Goal: Transaction & Acquisition: Purchase product/service

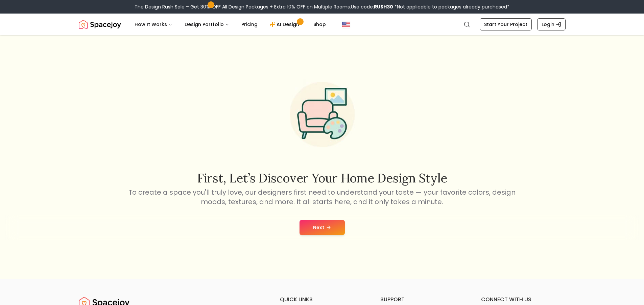
click at [326, 230] on button "Next" at bounding box center [322, 227] width 45 height 15
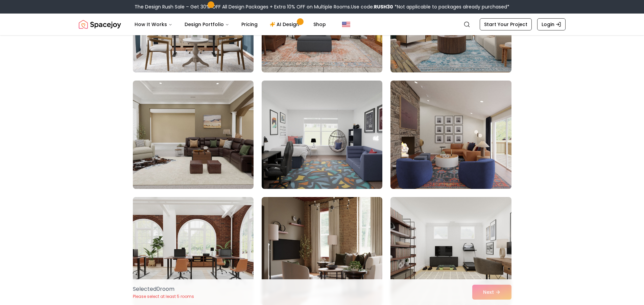
scroll to position [710, 0]
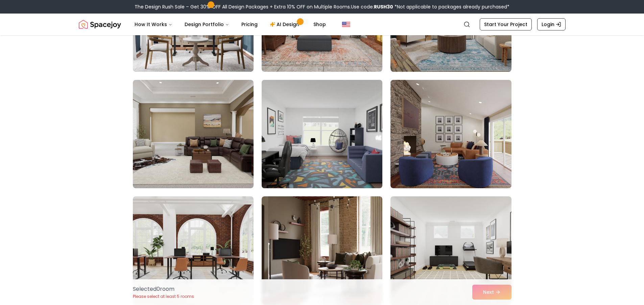
click at [326, 159] on img at bounding box center [322, 134] width 127 height 114
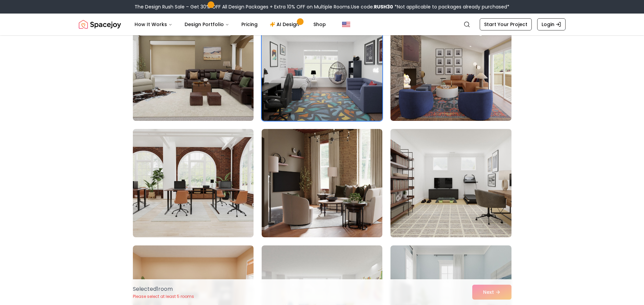
scroll to position [778, 0]
click at [442, 204] on img at bounding box center [451, 183] width 127 height 114
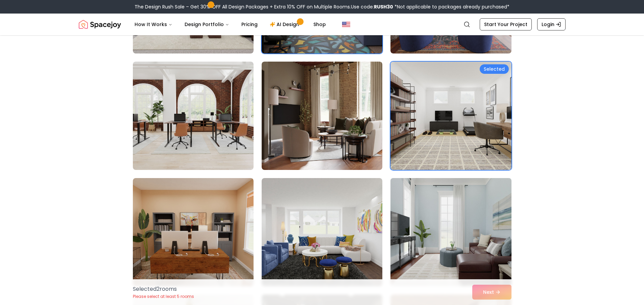
scroll to position [846, 0]
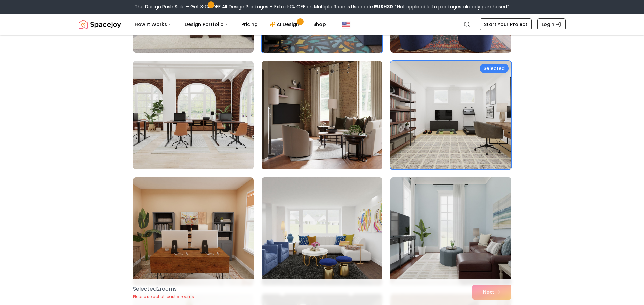
click at [413, 213] on img at bounding box center [451, 232] width 127 height 114
click at [443, 201] on img at bounding box center [451, 232] width 127 height 114
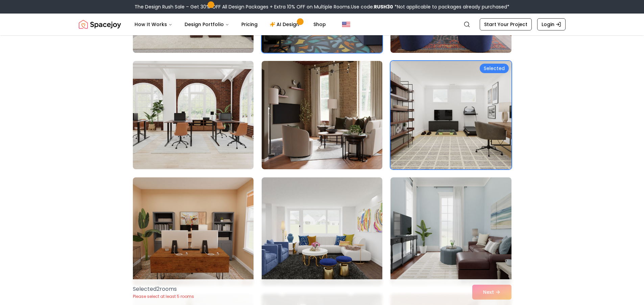
click at [435, 117] on img at bounding box center [451, 115] width 127 height 114
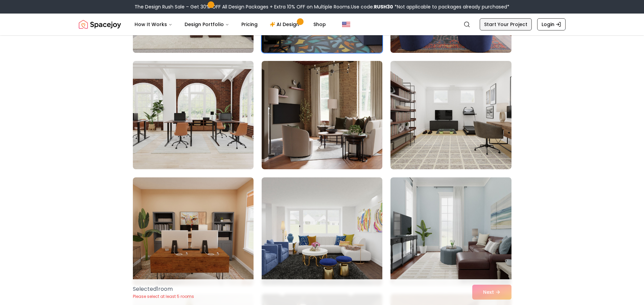
click at [499, 26] on link "Start Your Project" at bounding box center [506, 24] width 52 height 12
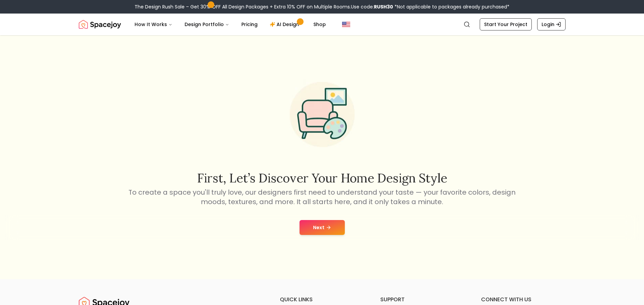
click at [332, 232] on button "Next" at bounding box center [322, 227] width 45 height 15
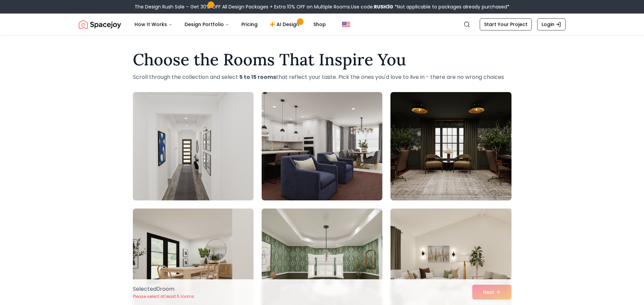
click at [221, 176] on img at bounding box center [193, 146] width 127 height 114
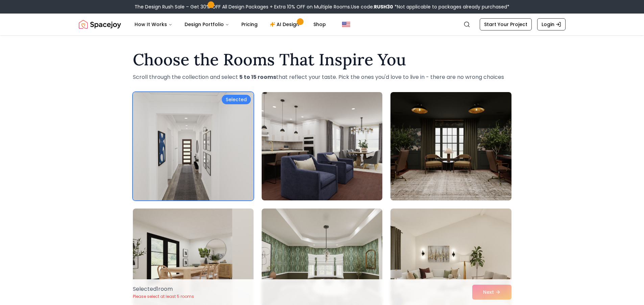
click at [221, 163] on img at bounding box center [193, 146] width 127 height 114
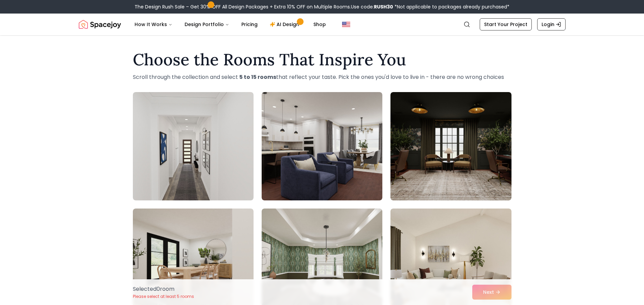
click at [486, 299] on div "Selected 0 room Please select at least 5 rooms Next" at bounding box center [323, 292] width 390 height 26
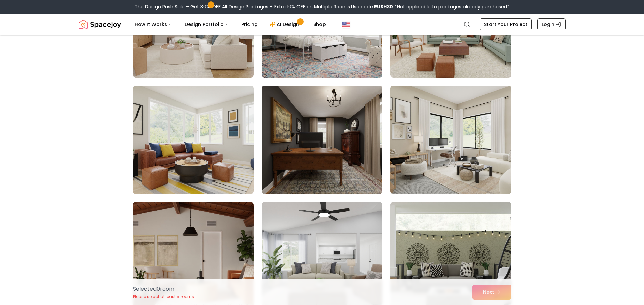
scroll to position [474, 0]
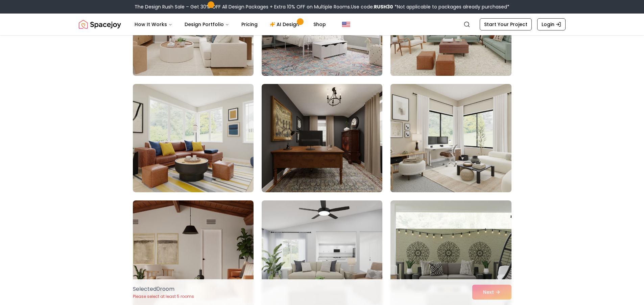
click at [486, 164] on img at bounding box center [451, 138] width 127 height 114
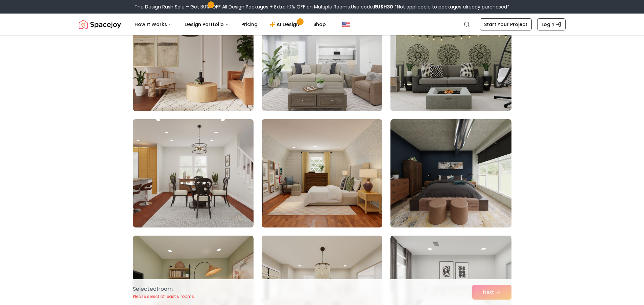
scroll to position [676, 0]
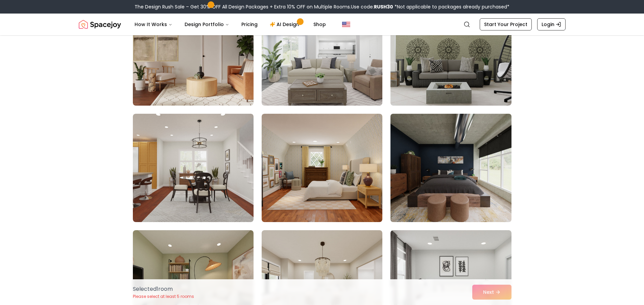
click at [494, 168] on img at bounding box center [451, 168] width 127 height 114
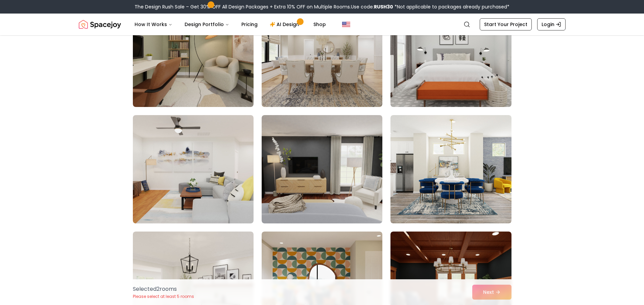
scroll to position [913, 0]
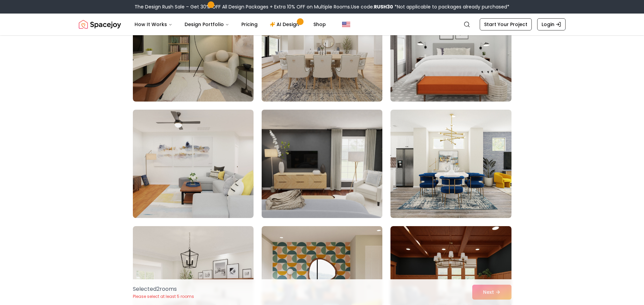
click at [311, 194] on img at bounding box center [322, 164] width 127 height 114
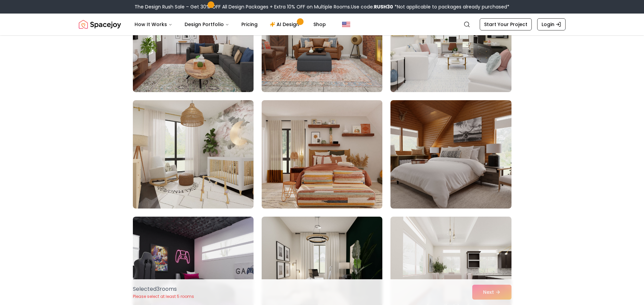
scroll to position [2503, 0]
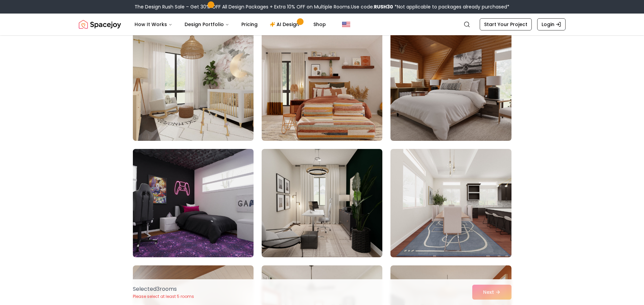
click at [178, 221] on img at bounding box center [193, 203] width 127 height 114
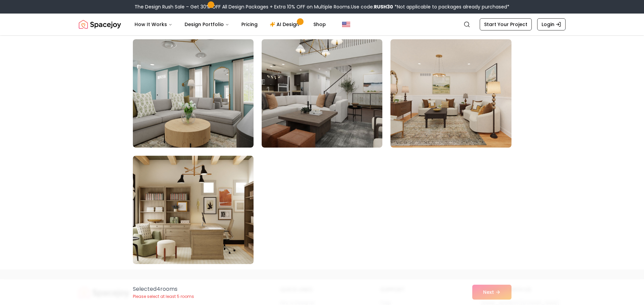
scroll to position [3788, 0]
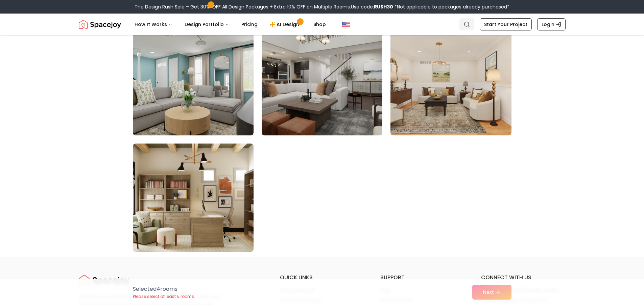
click at [470, 23] on icon "Global" at bounding box center [467, 24] width 7 height 7
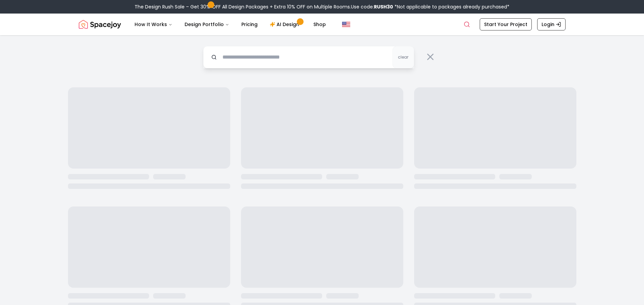
click at [323, 66] on input "text" at bounding box center [308, 57] width 211 height 22
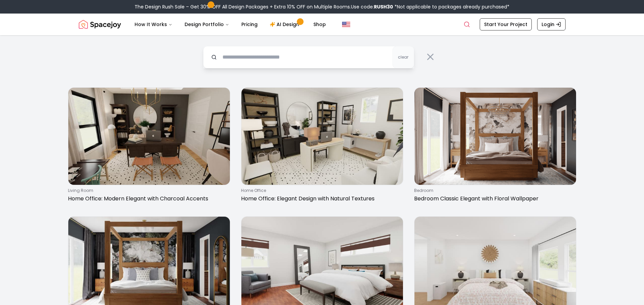
type input "*"
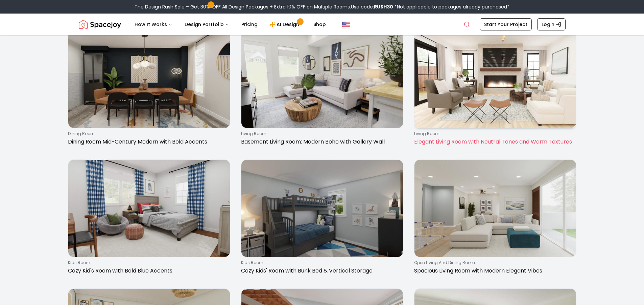
scroll to position [34, 0]
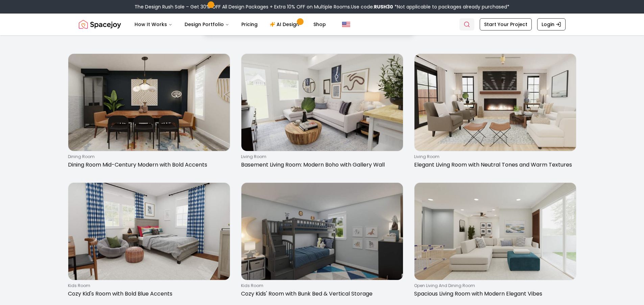
click at [468, 27] on icon "Global" at bounding box center [467, 24] width 7 height 7
click at [469, 27] on icon "Global" at bounding box center [467, 24] width 7 height 7
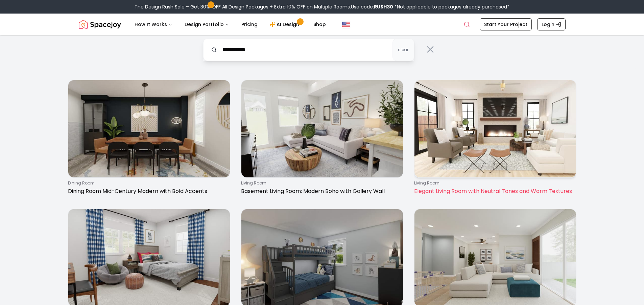
scroll to position [0, 0]
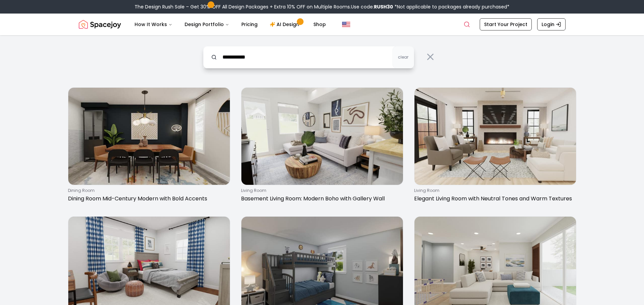
click at [332, 56] on input "**********" at bounding box center [308, 57] width 211 height 22
type input "*"
type input "********"
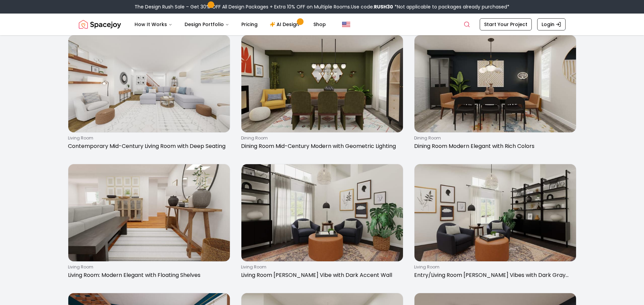
scroll to position [406, 0]
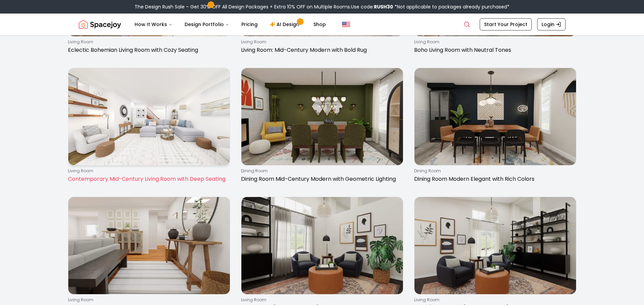
click at [163, 104] on img at bounding box center [149, 116] width 162 height 97
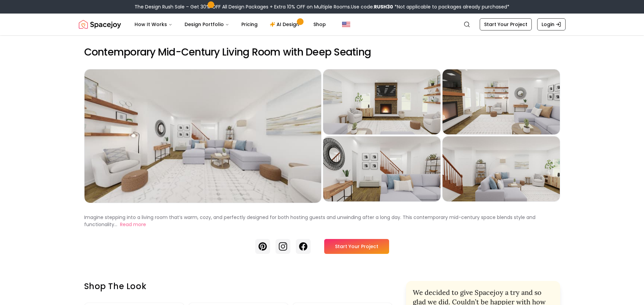
click at [364, 247] on link "Start Your Project" at bounding box center [356, 246] width 65 height 15
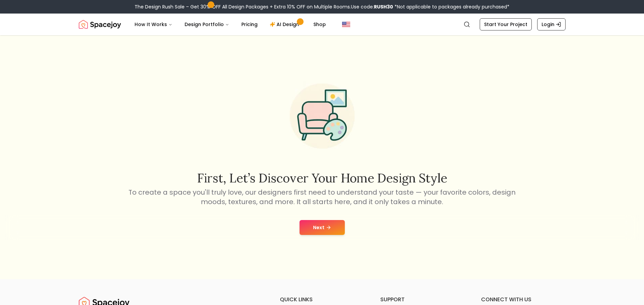
click at [311, 223] on button "Next" at bounding box center [322, 227] width 45 height 15
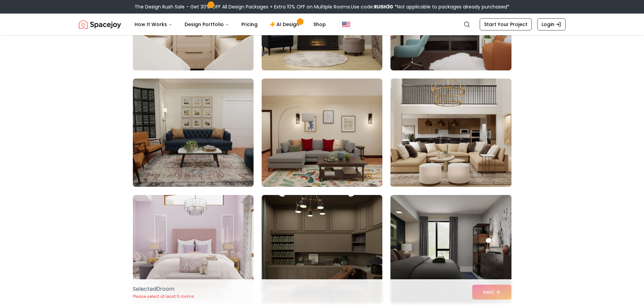
scroll to position [1894, 0]
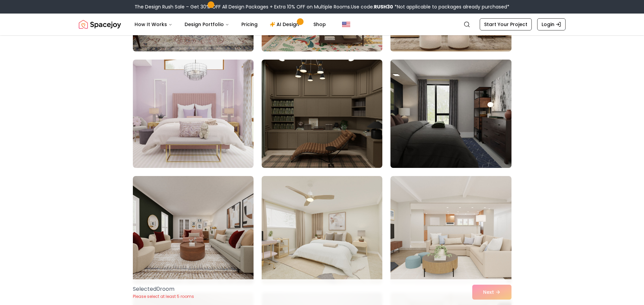
click at [495, 127] on img at bounding box center [451, 114] width 127 height 114
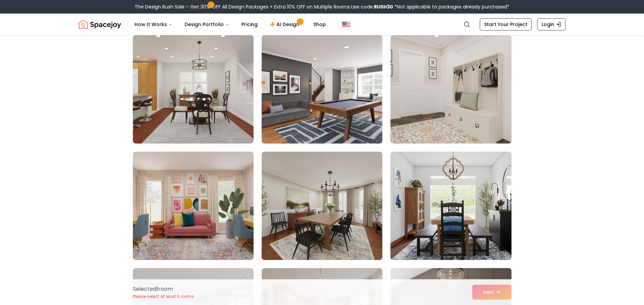
scroll to position [2266, 0]
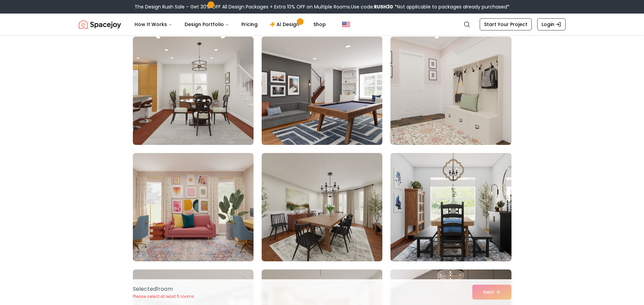
click at [354, 94] on img at bounding box center [322, 91] width 127 height 114
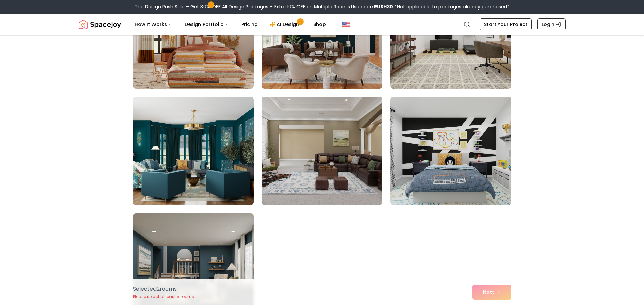
scroll to position [3721, 0]
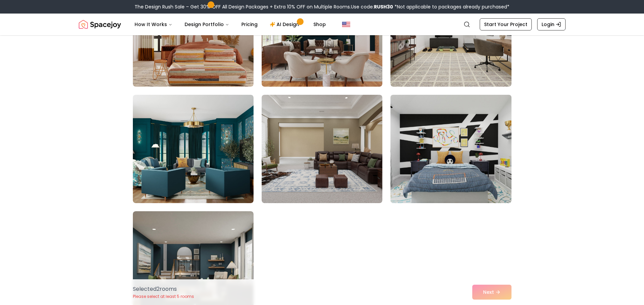
click at [472, 137] on img at bounding box center [451, 149] width 127 height 114
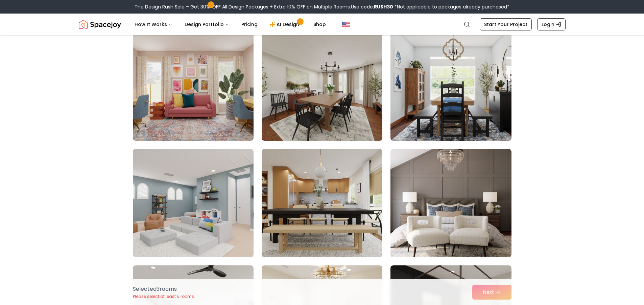
scroll to position [2368, 0]
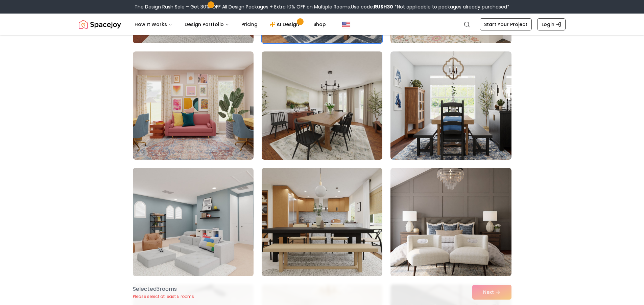
drag, startPoint x: 155, startPoint y: 225, endPoint x: 189, endPoint y: 220, distance: 34.5
click at [155, 224] on img at bounding box center [193, 222] width 127 height 114
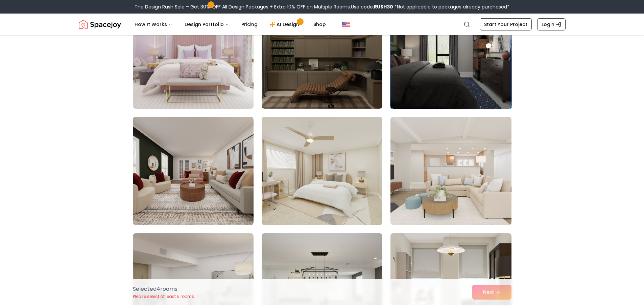
scroll to position [1928, 0]
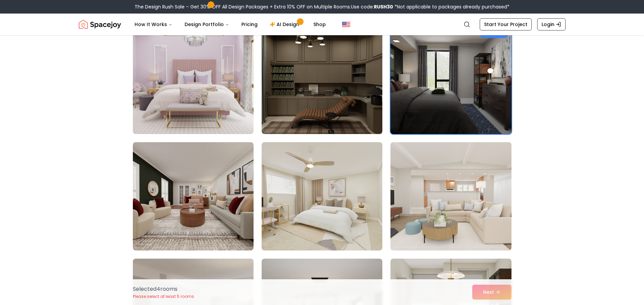
click at [428, 98] on img at bounding box center [451, 80] width 127 height 114
click at [445, 113] on img at bounding box center [451, 80] width 127 height 114
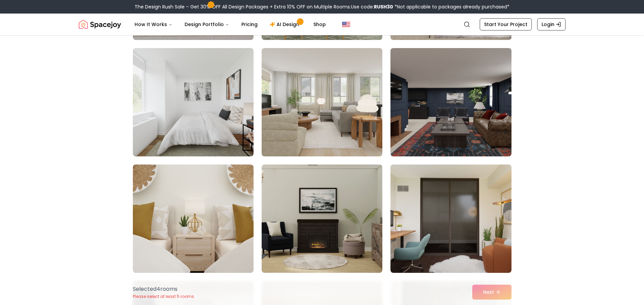
scroll to position [1556, 0]
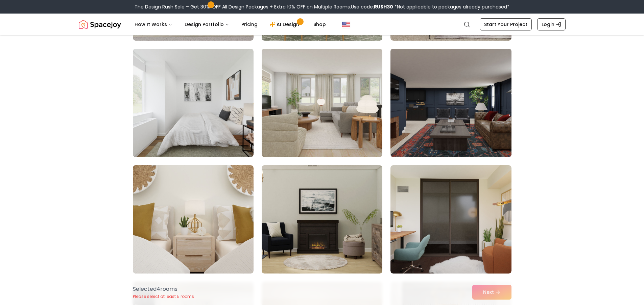
click at [466, 126] on img at bounding box center [451, 103] width 127 height 114
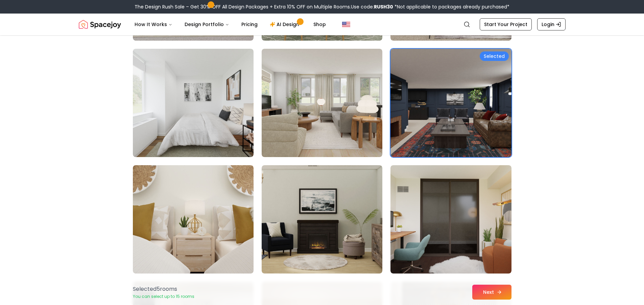
click at [486, 293] on button "Next" at bounding box center [492, 291] width 39 height 15
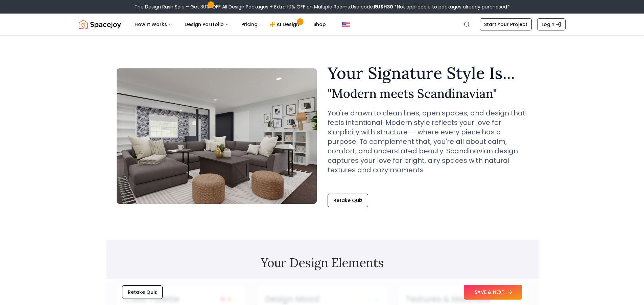
click at [486, 286] on button "SAVE & NEXT" at bounding box center [493, 291] width 59 height 15
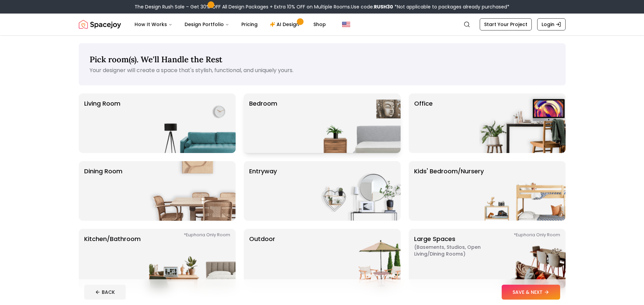
click at [332, 113] on img at bounding box center [357, 123] width 87 height 60
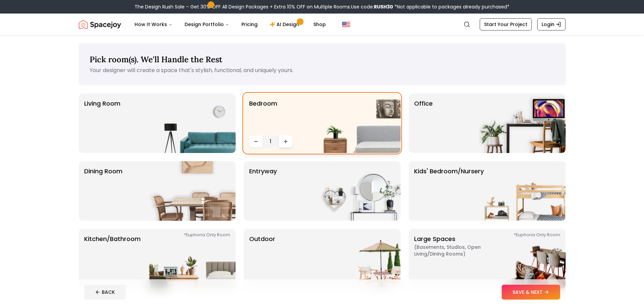
click at [289, 142] on button "Increase quantity" at bounding box center [286, 141] width 14 height 12
click at [477, 119] on div "Office" at bounding box center [487, 123] width 157 height 60
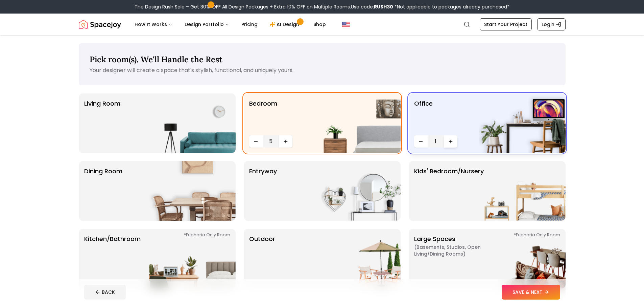
click at [448, 141] on icon "Increase quantity" at bounding box center [450, 141] width 5 height 5
click at [167, 108] on img at bounding box center [192, 123] width 87 height 60
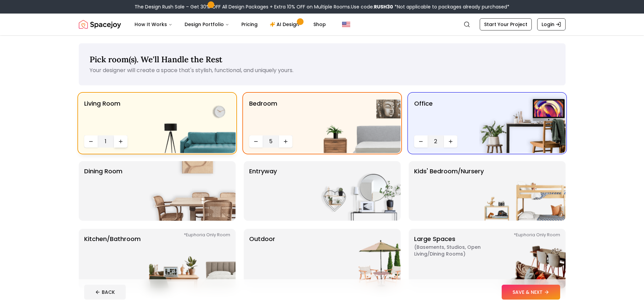
click at [122, 138] on button "Increase quantity" at bounding box center [121, 141] width 14 height 12
click at [121, 143] on icon "Increase quantity" at bounding box center [121, 141] width 0 height 3
click at [90, 142] on icon "Decrease quantity" at bounding box center [90, 141] width 5 height 5
click at [181, 184] on img at bounding box center [192, 191] width 87 height 60
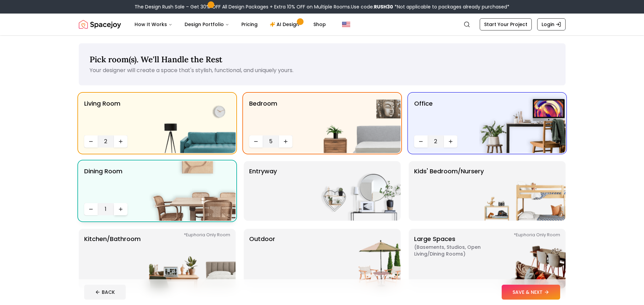
click at [121, 211] on icon "Increase quantity" at bounding box center [120, 208] width 5 height 5
click at [287, 192] on div "entryway" at bounding box center [322, 191] width 157 height 60
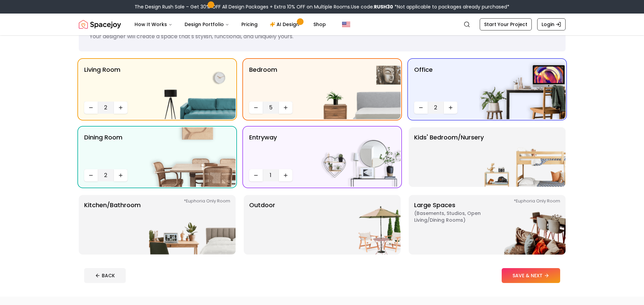
scroll to position [68, 0]
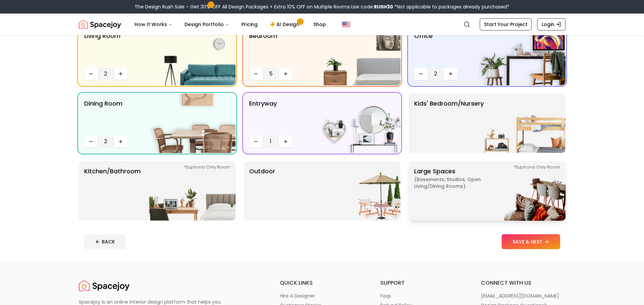
click at [511, 203] on img at bounding box center [522, 191] width 87 height 60
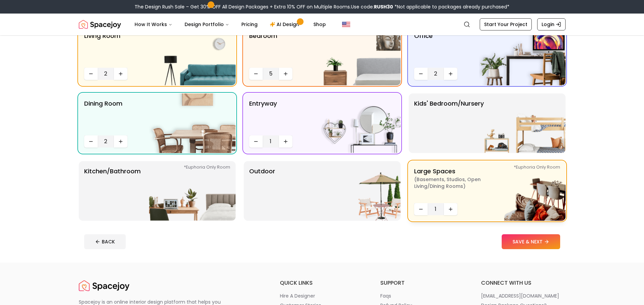
click at [478, 187] on span "( Basements, Studios, Open living/dining rooms )" at bounding box center [456, 183] width 85 height 14
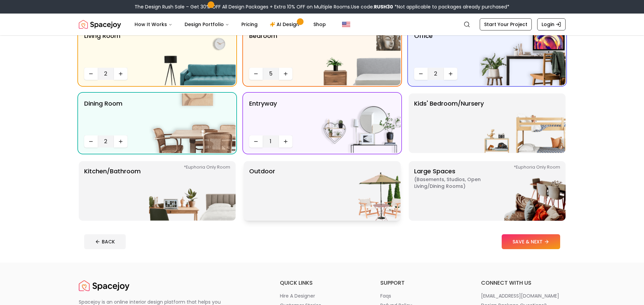
click at [375, 193] on img at bounding box center [357, 191] width 87 height 60
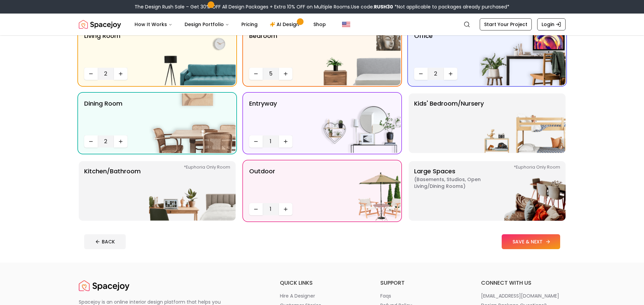
click at [527, 237] on button "SAVE & NEXT" at bounding box center [531, 241] width 59 height 15
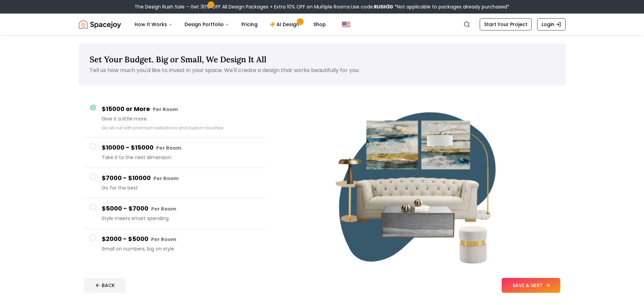
click at [531, 285] on button "SAVE & NEXT" at bounding box center [531, 285] width 59 height 15
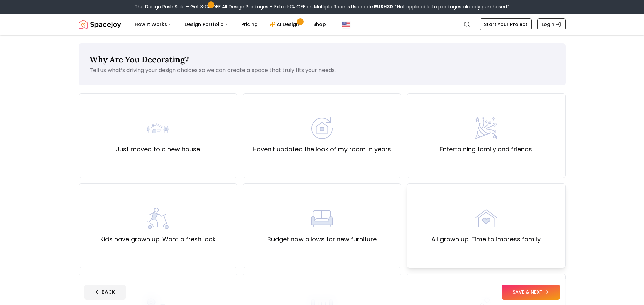
click at [523, 225] on div "All grown up. Time to impress family" at bounding box center [486, 225] width 109 height 37
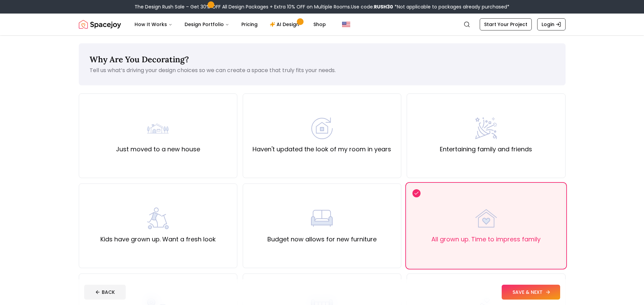
click at [535, 288] on button "SAVE & NEXT" at bounding box center [531, 291] width 59 height 15
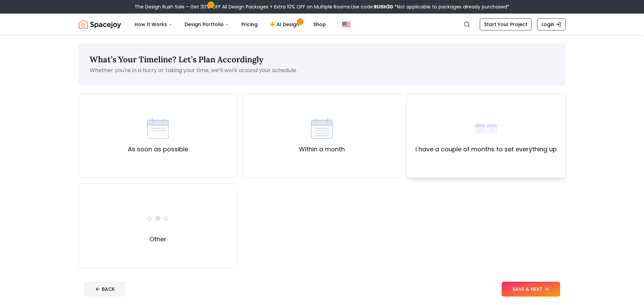
click at [473, 154] on div "I have a couple of months to set everything up" at bounding box center [486, 135] width 159 height 85
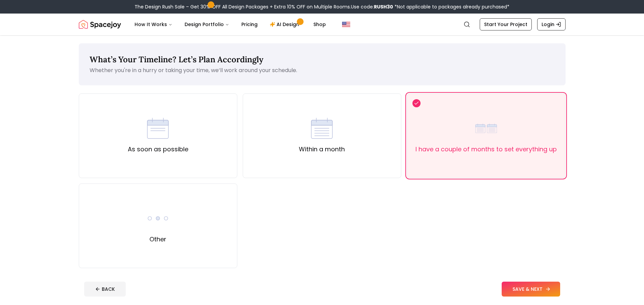
click at [531, 288] on button "SAVE & NEXT" at bounding box center [531, 288] width 59 height 15
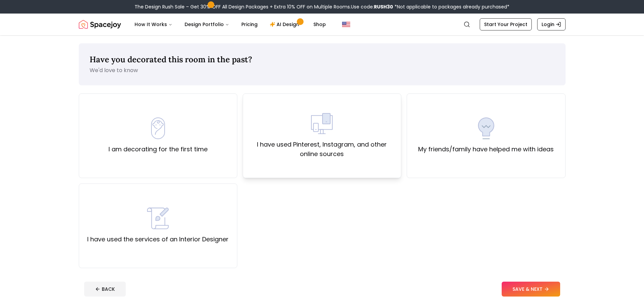
click at [286, 141] on label "I have used Pinterest, Instagram, and other online sources" at bounding box center [322, 149] width 147 height 19
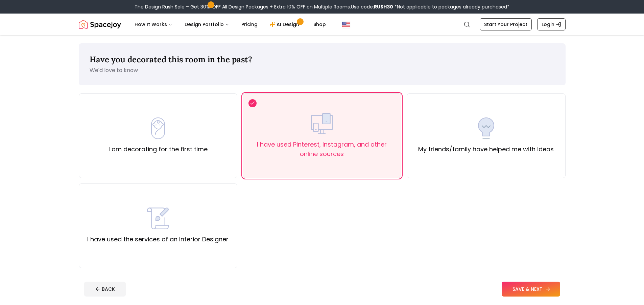
click at [534, 296] on button "SAVE & NEXT" at bounding box center [531, 288] width 59 height 15
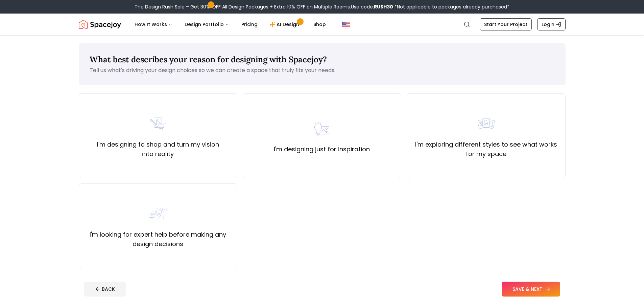
click at [537, 291] on button "SAVE & NEXT" at bounding box center [531, 288] width 59 height 15
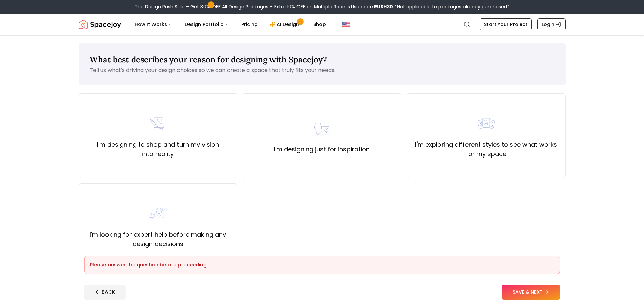
drag, startPoint x: 342, startPoint y: 129, endPoint x: 400, endPoint y: 178, distance: 75.6
click at [342, 132] on div "I'm designing just for inspiration" at bounding box center [322, 135] width 96 height 37
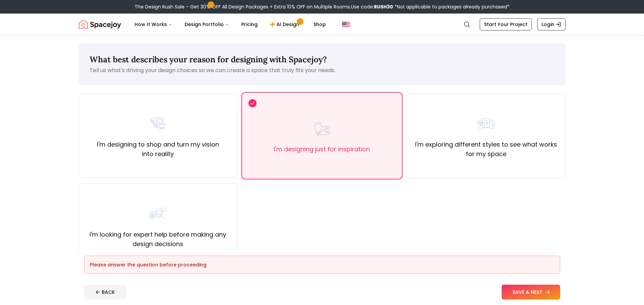
click at [523, 295] on button "SAVE & NEXT" at bounding box center [531, 291] width 59 height 15
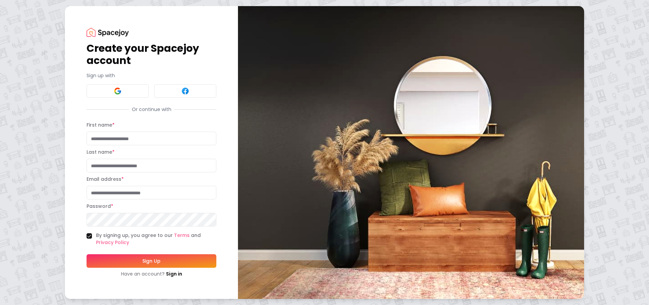
click at [127, 133] on div "First name *" at bounding box center [152, 133] width 130 height 24
click at [127, 134] on input "First name *" at bounding box center [152, 139] width 130 height 14
type input "******"
click at [161, 170] on input "Last name *" at bounding box center [152, 166] width 130 height 14
type input "******"
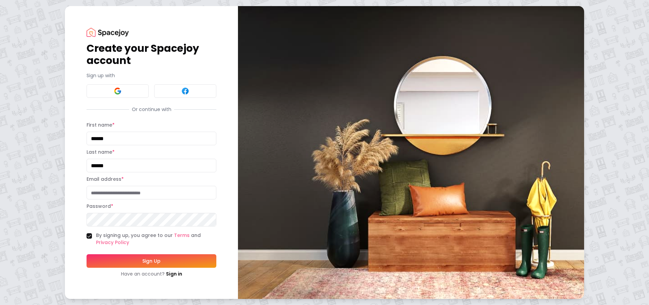
click at [156, 188] on input "Email address *" at bounding box center [152, 193] width 130 height 14
type input "**********"
click at [161, 259] on button "Sign Up" at bounding box center [152, 261] width 130 height 14
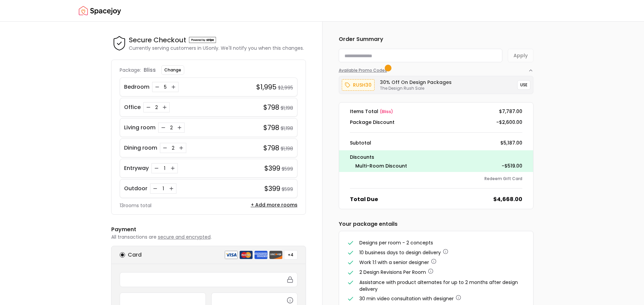
click at [367, 71] on span "Available Promo Codes" at bounding box center [364, 70] width 50 height 5
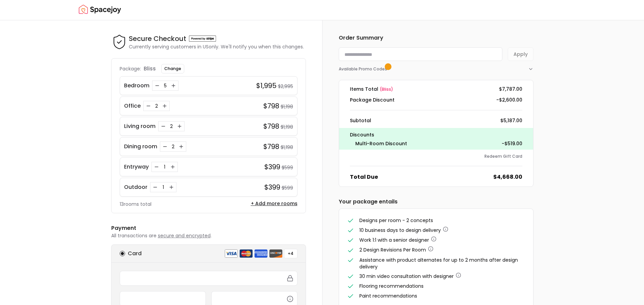
scroll to position [1, 0]
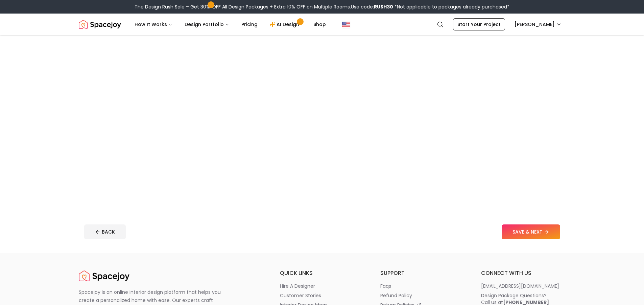
scroll to position [68, 0]
